Goal: Find specific page/section: Find specific page/section

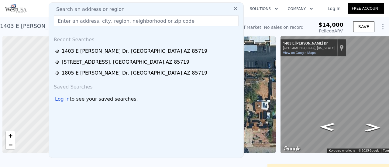
scroll to position [0, 2]
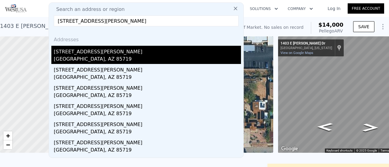
type input "[STREET_ADDRESS][PERSON_NAME]"
click at [95, 51] on div "[STREET_ADDRESS][PERSON_NAME]" at bounding box center [147, 51] width 187 height 10
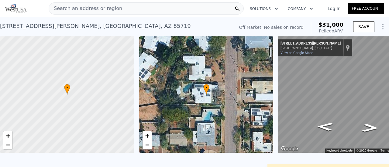
click at [104, 7] on span "Search an address or region" at bounding box center [85, 8] width 73 height 7
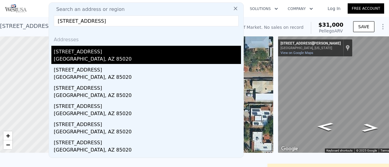
type input "[STREET_ADDRESS]"
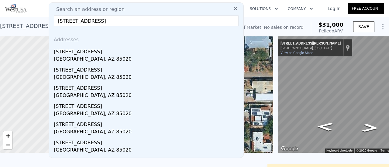
drag, startPoint x: 84, startPoint y: 58, endPoint x: 88, endPoint y: 56, distance: 4.1
click at [84, 58] on div "[GEOGRAPHIC_DATA], AZ 85020" at bounding box center [147, 60] width 187 height 9
